Goal: Transaction & Acquisition: Subscribe to service/newsletter

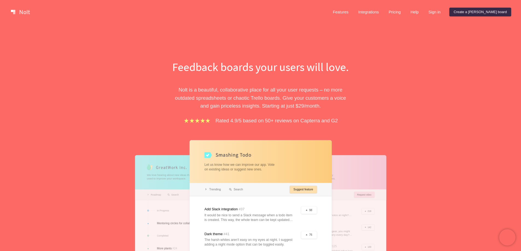
drag, startPoint x: 460, startPoint y: 13, endPoint x: 422, endPoint y: 58, distance: 59.8
click at [445, 13] on link "Sign in" at bounding box center [434, 12] width 21 height 9
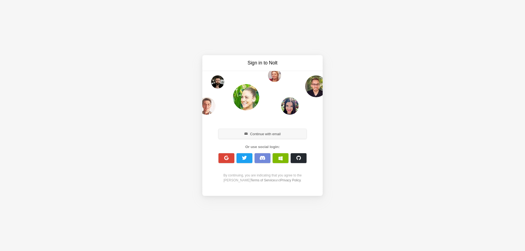
click at [268, 133] on button "Continue with email" at bounding box center [263, 134] width 88 height 10
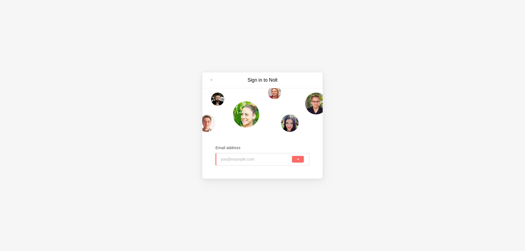
click at [240, 163] on input "email" at bounding box center [256, 159] width 70 height 12
paste input "[EMAIL_ADDRESS][DOMAIN_NAME]"
type input "[EMAIL_ADDRESS][DOMAIN_NAME]"
click at [299, 160] on span "submit" at bounding box center [298, 159] width 3 height 3
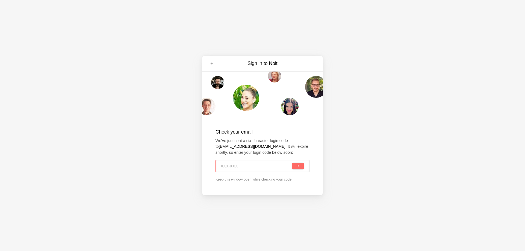
paste input "1LR-A7S"
type input "1LR-A7S"
drag, startPoint x: 297, startPoint y: 164, endPoint x: 297, endPoint y: 170, distance: 5.2
click at [297, 165] on button "submit" at bounding box center [298, 166] width 12 height 7
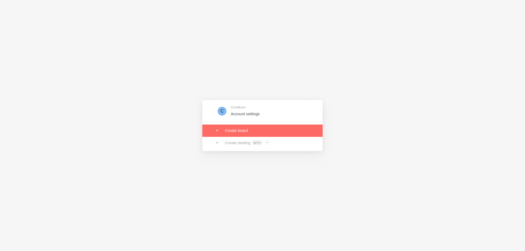
click at [229, 135] on link at bounding box center [262, 131] width 120 height 12
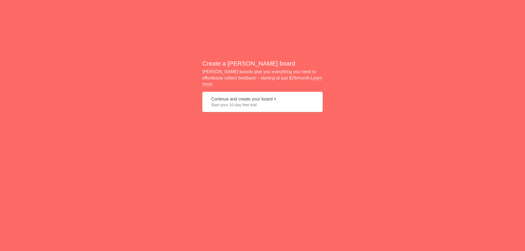
click at [251, 102] on span "Start your 10-day free trial" at bounding box center [262, 104] width 103 height 5
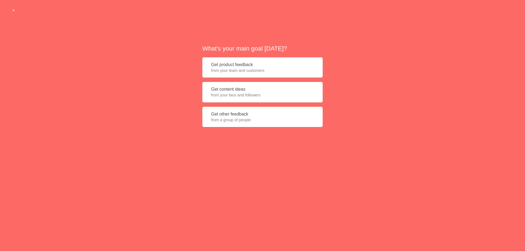
click at [249, 89] on button "Get content ideas from your fans and followers" at bounding box center [262, 92] width 120 height 21
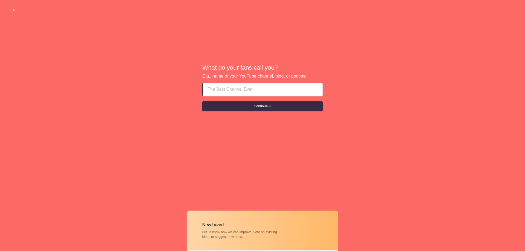
click at [217, 93] on input at bounding box center [263, 89] width 111 height 13
